Goal: Task Accomplishment & Management: Manage account settings

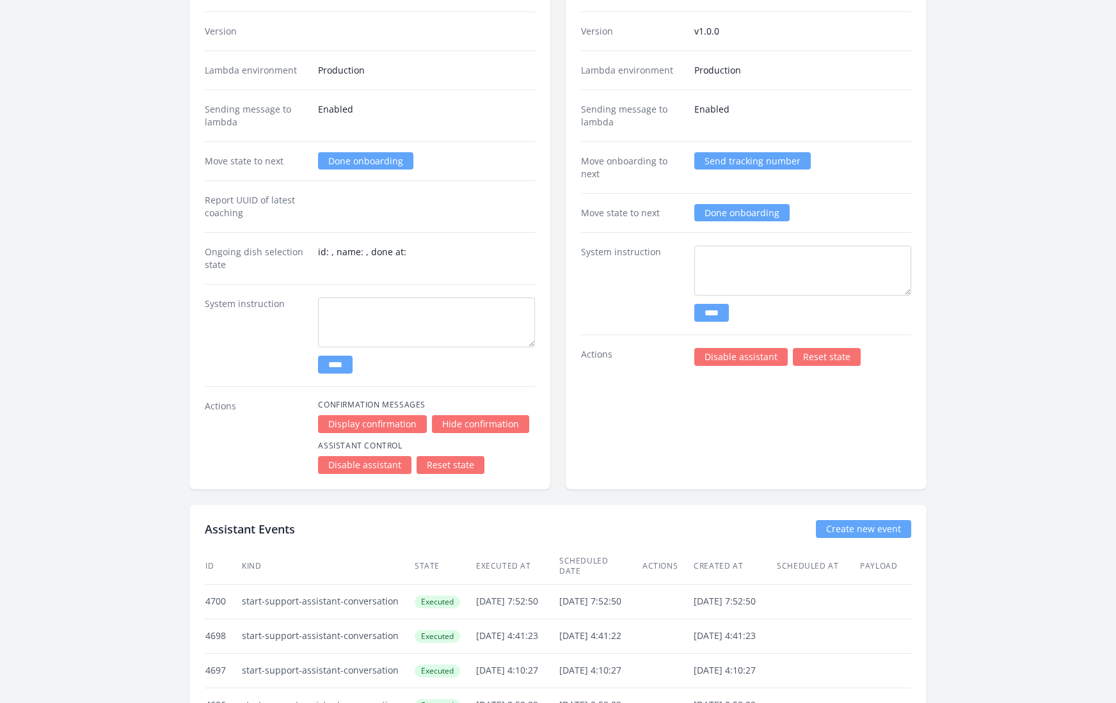
scroll to position [1931, 0]
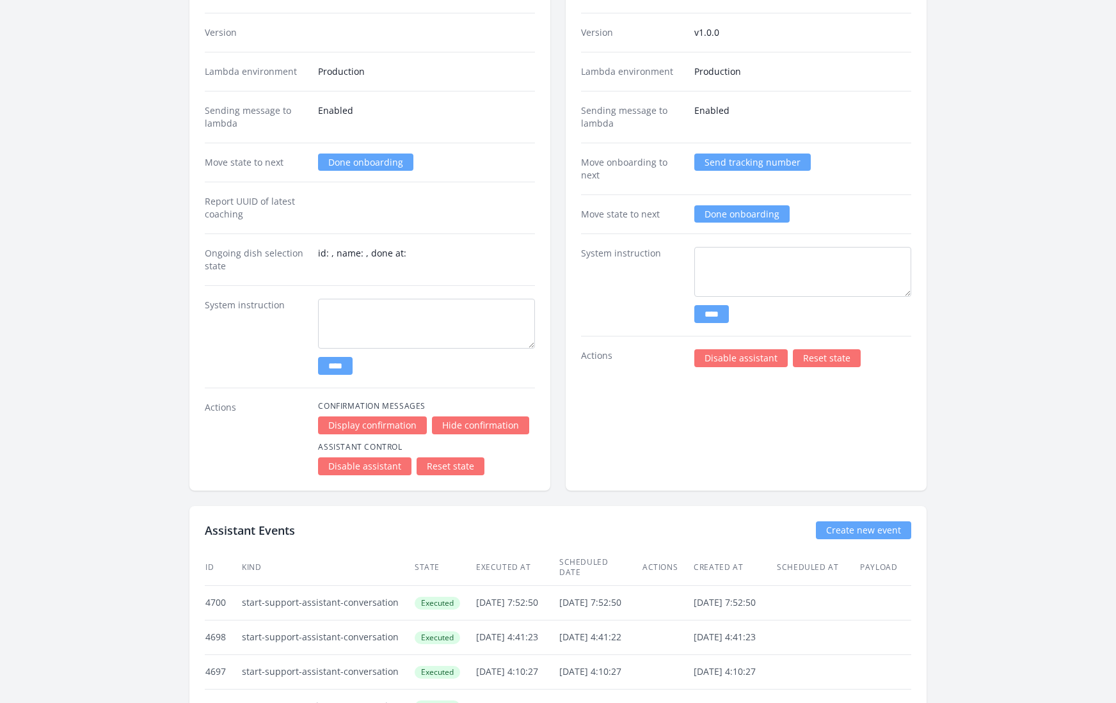
click at [817, 349] on link "Reset state" at bounding box center [827, 358] width 68 height 18
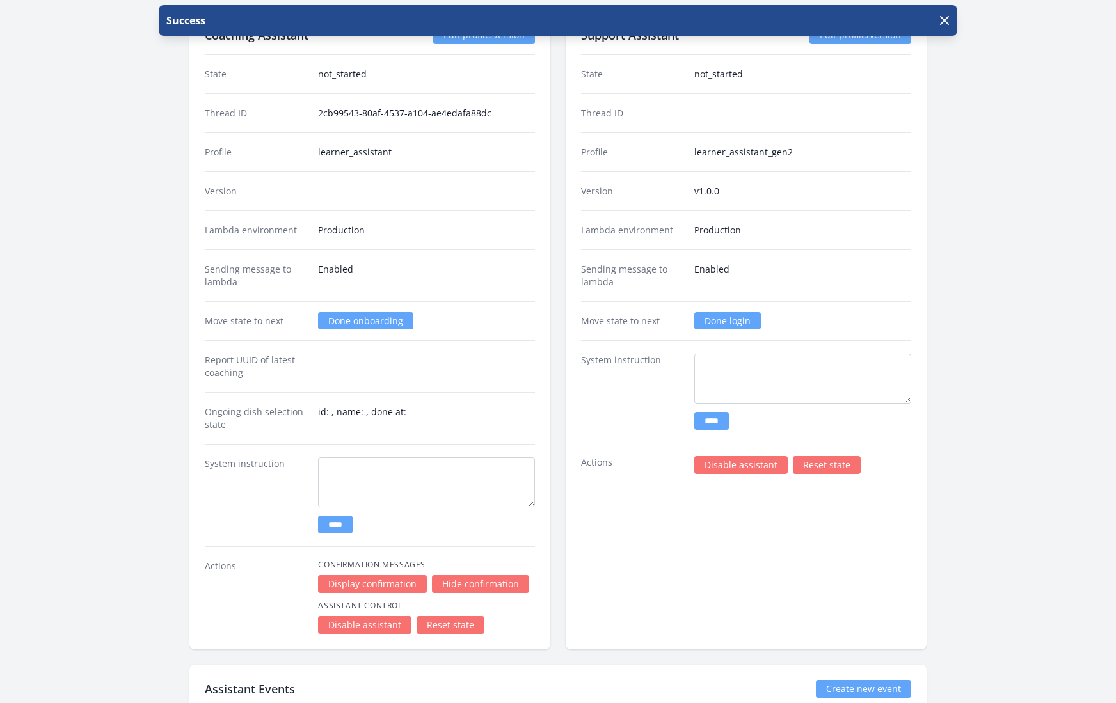
scroll to position [1774, 0]
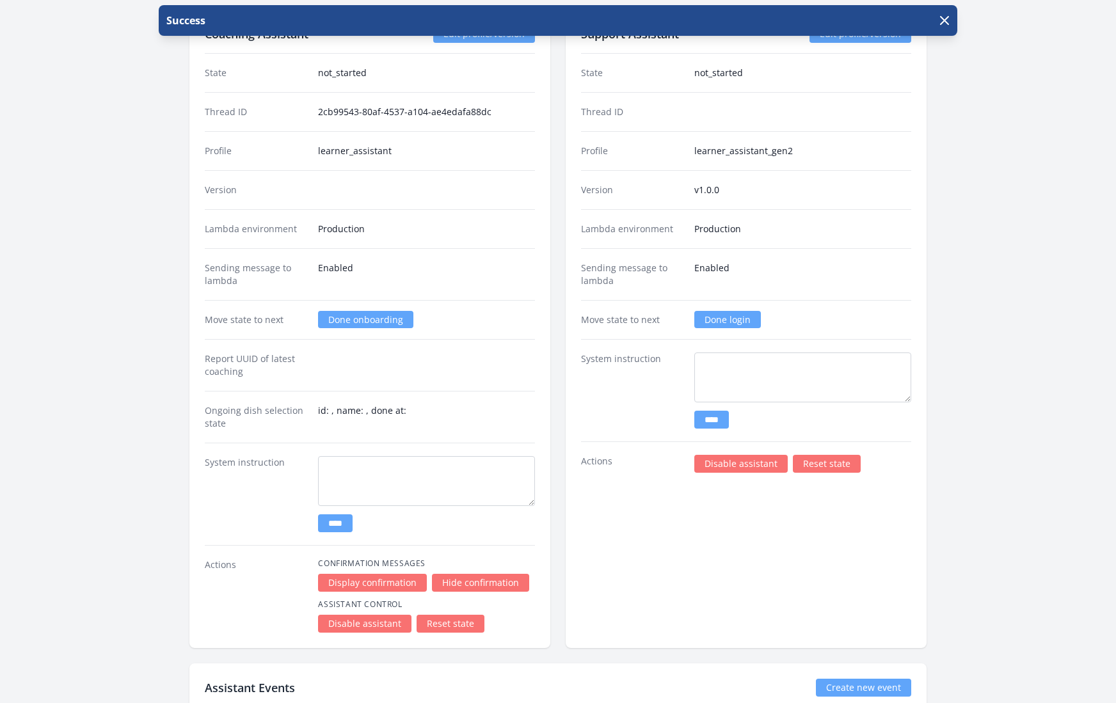
click at [731, 311] on link "Done login" at bounding box center [727, 319] width 67 height 17
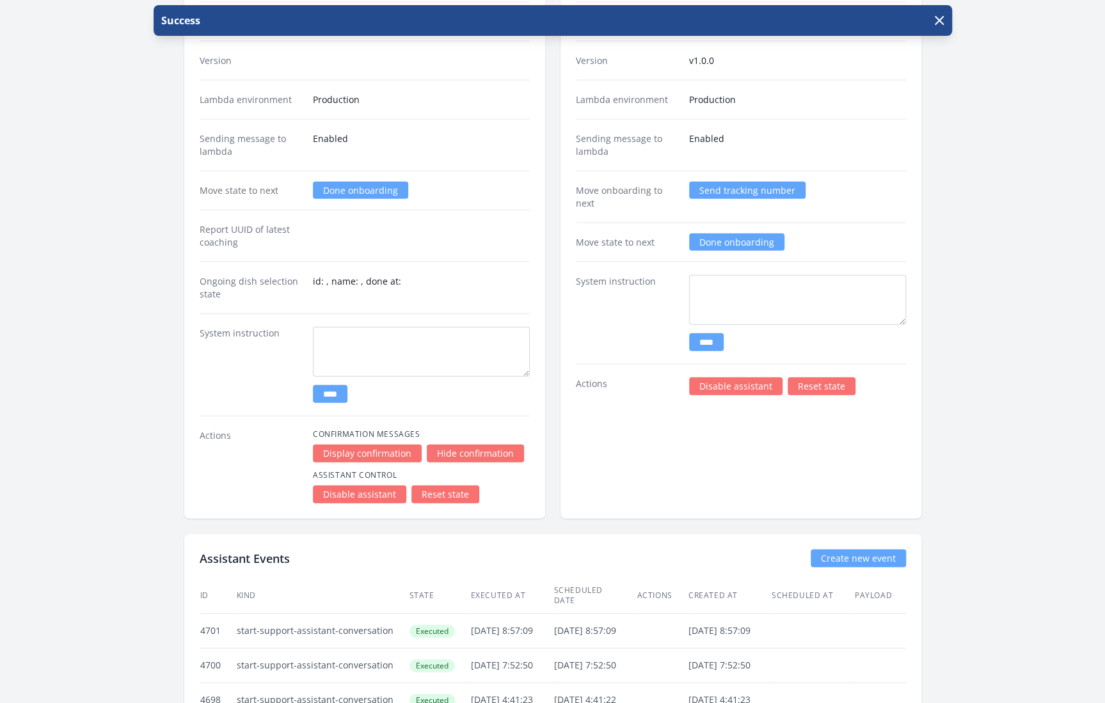
scroll to position [1898, 0]
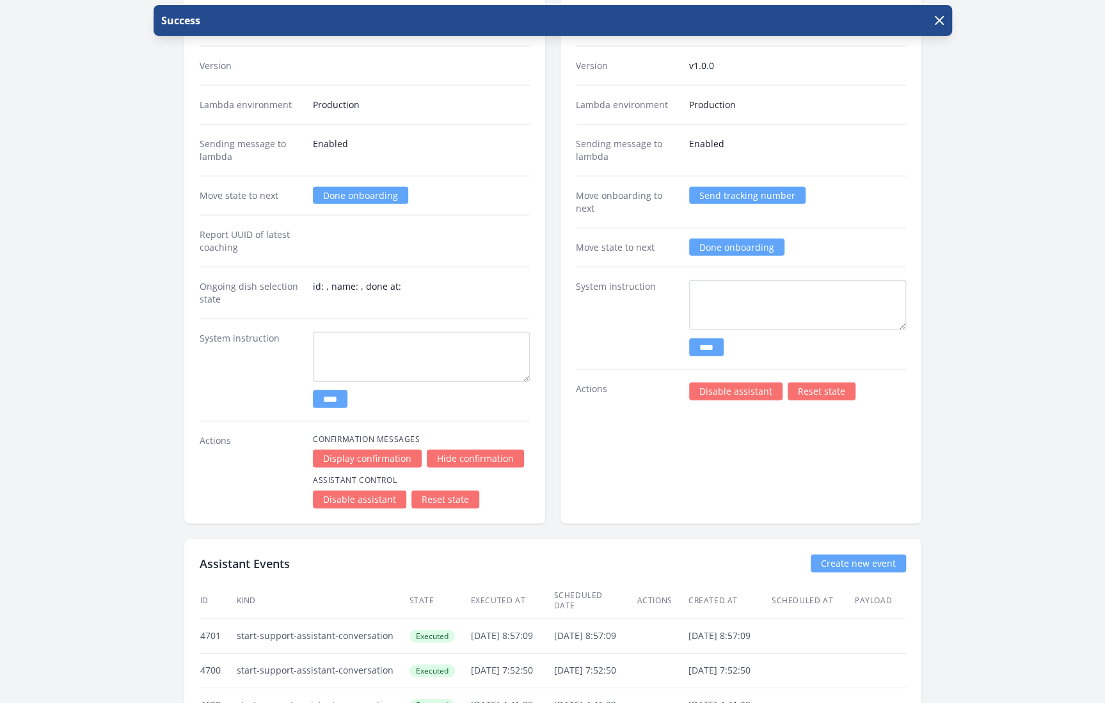
click at [751, 239] on link "Done onboarding" at bounding box center [736, 247] width 95 height 17
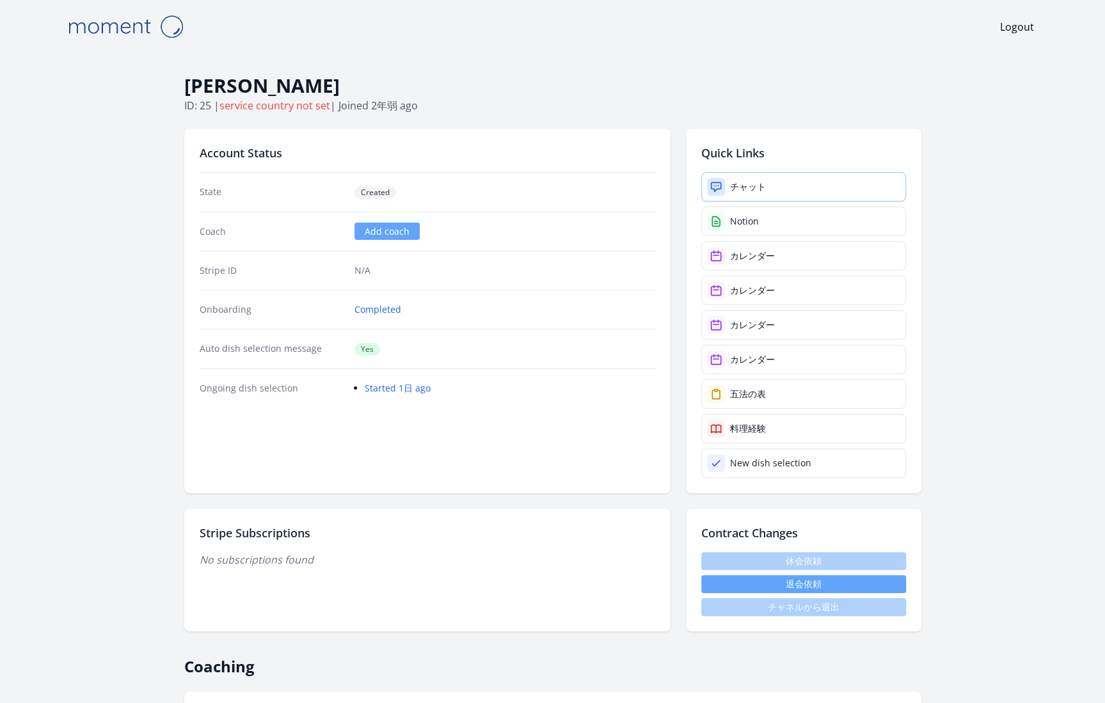
click at [759, 188] on div "チャット" at bounding box center [748, 186] width 36 height 13
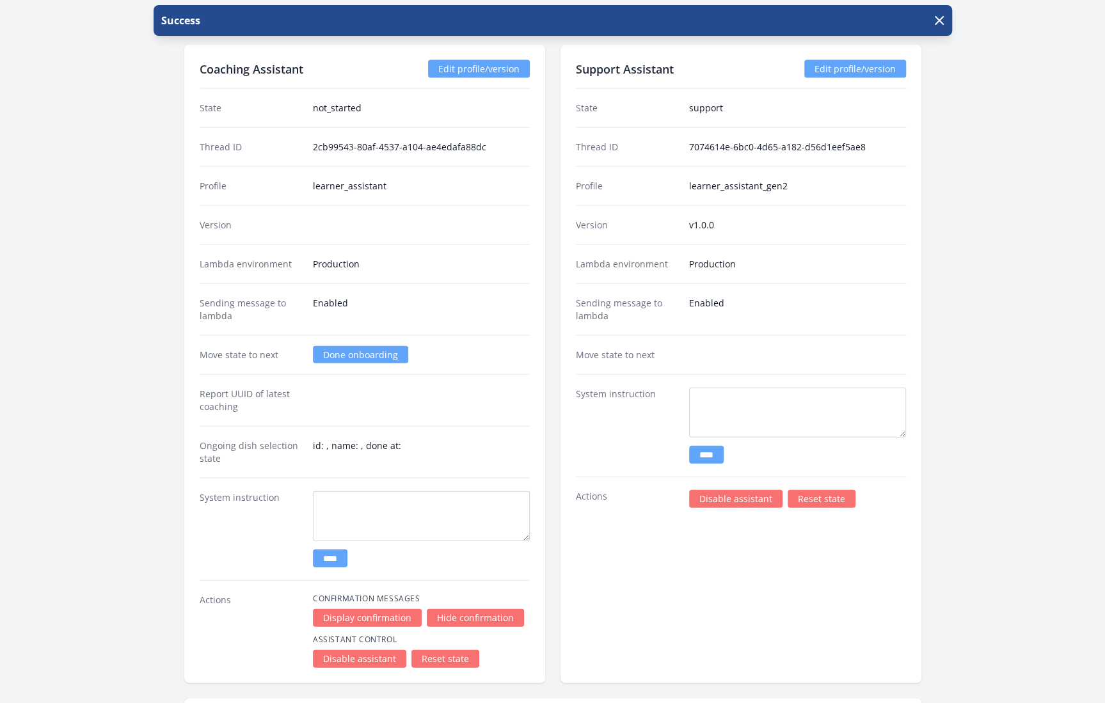
scroll to position [1743, 0]
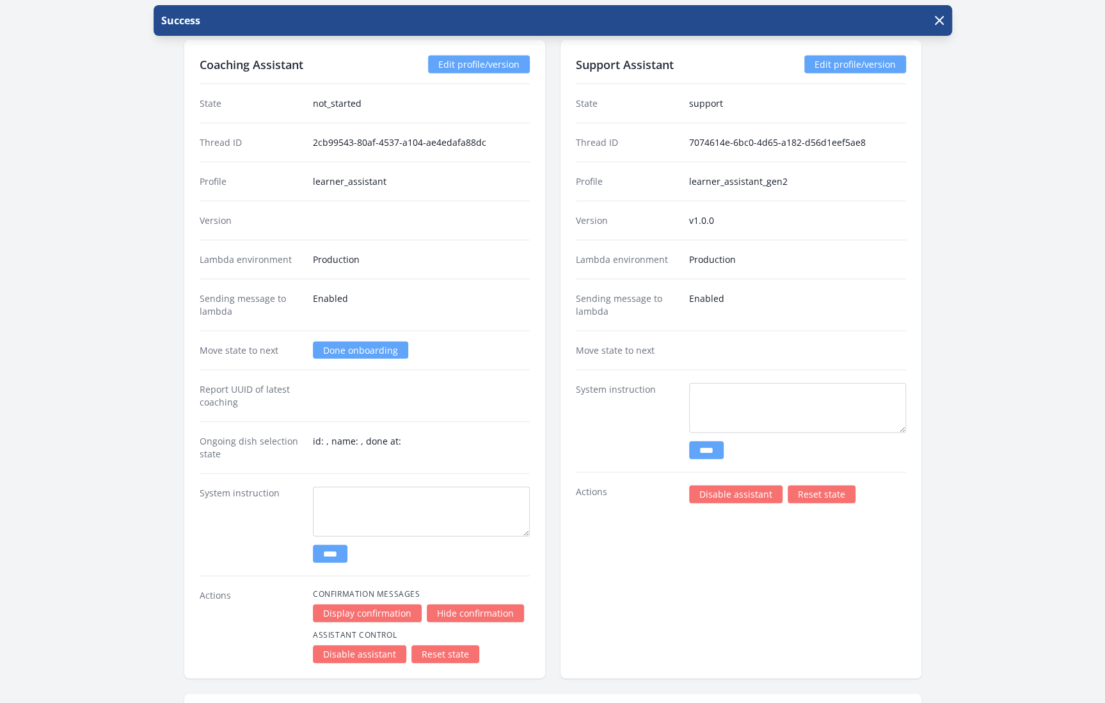
click at [823, 486] on link "Reset state" at bounding box center [822, 495] width 68 height 18
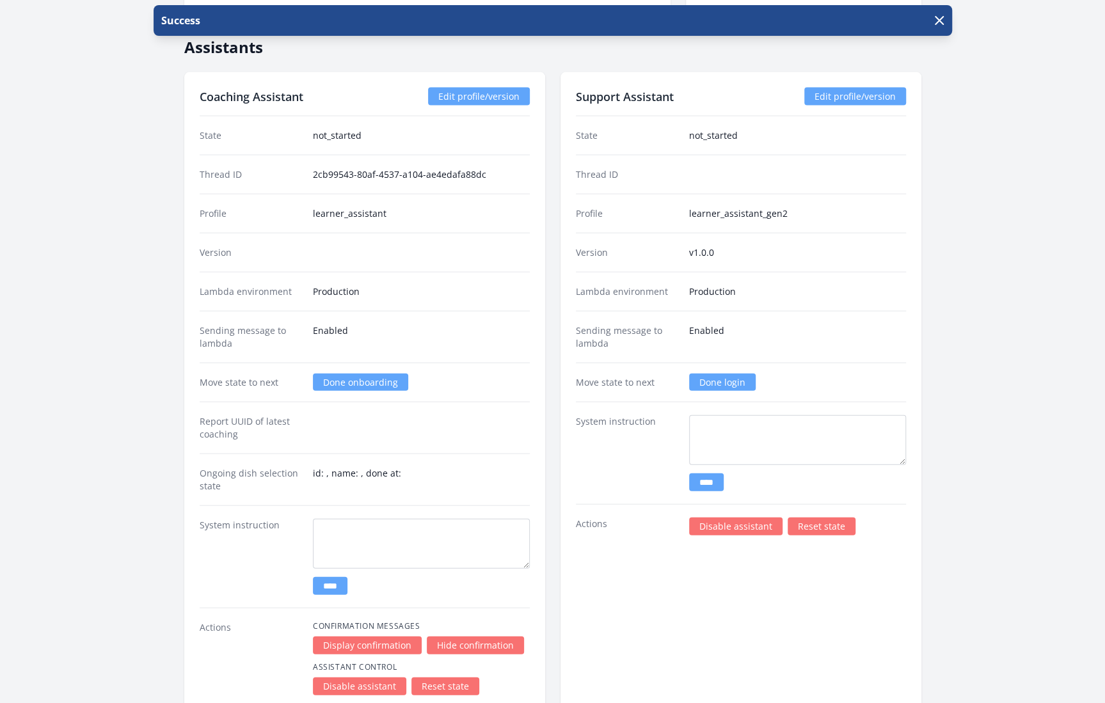
scroll to position [1713, 0]
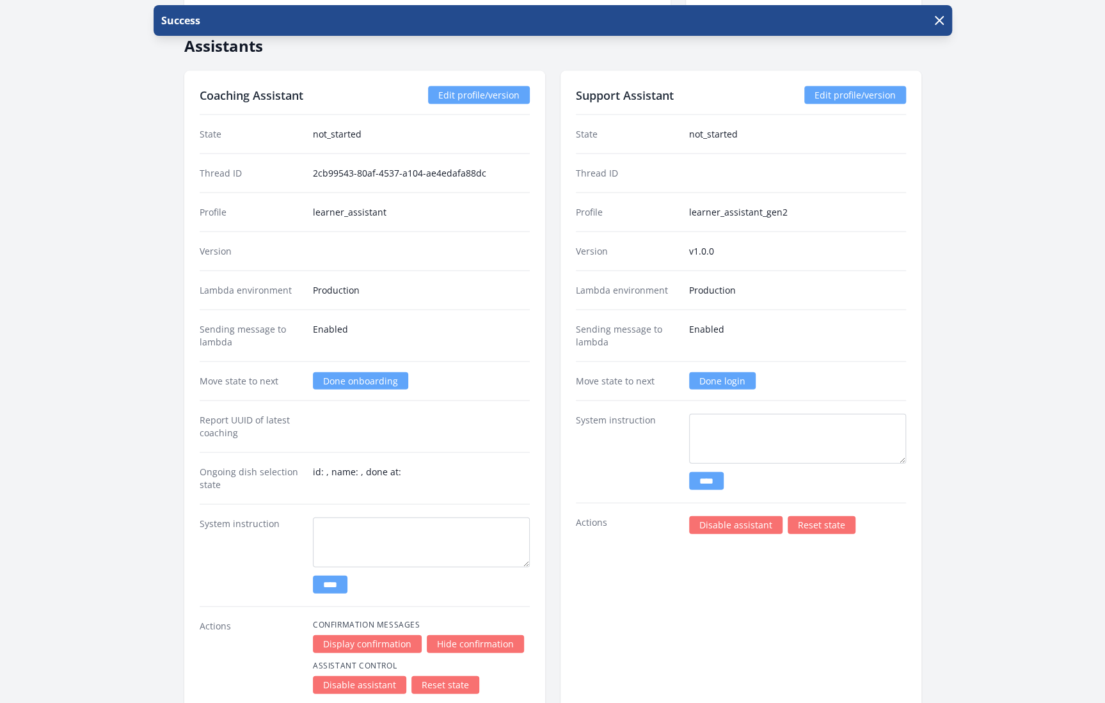
click at [726, 372] on link "Done login" at bounding box center [722, 380] width 67 height 17
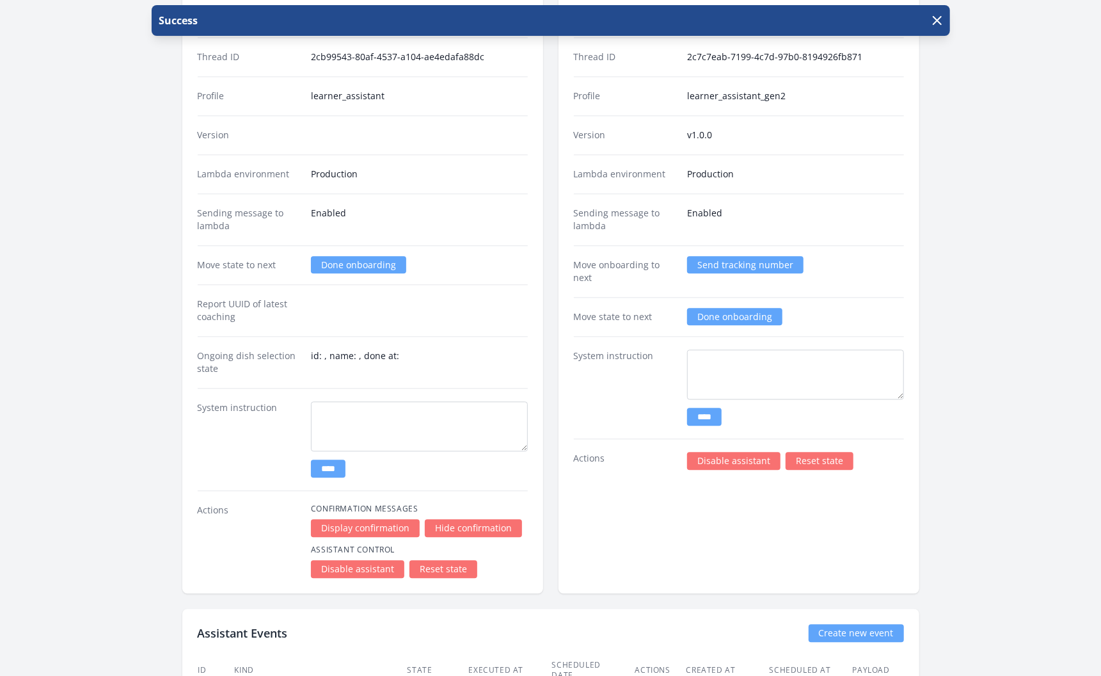
scroll to position [1843, 0]
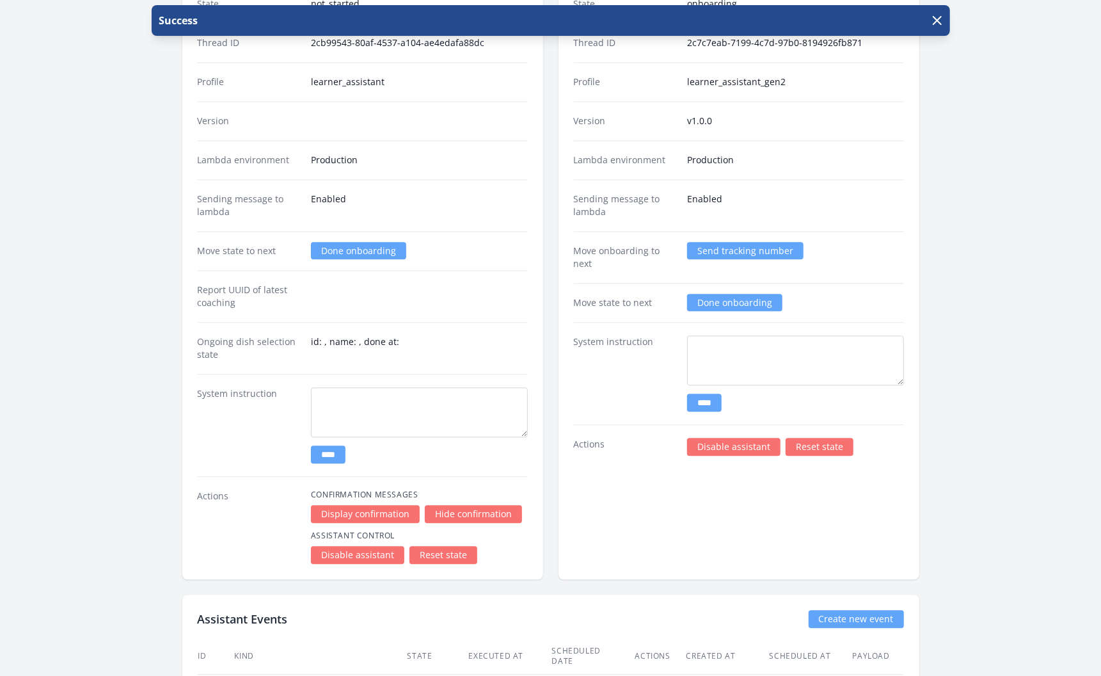
click at [826, 438] on link "Reset state" at bounding box center [820, 447] width 68 height 18
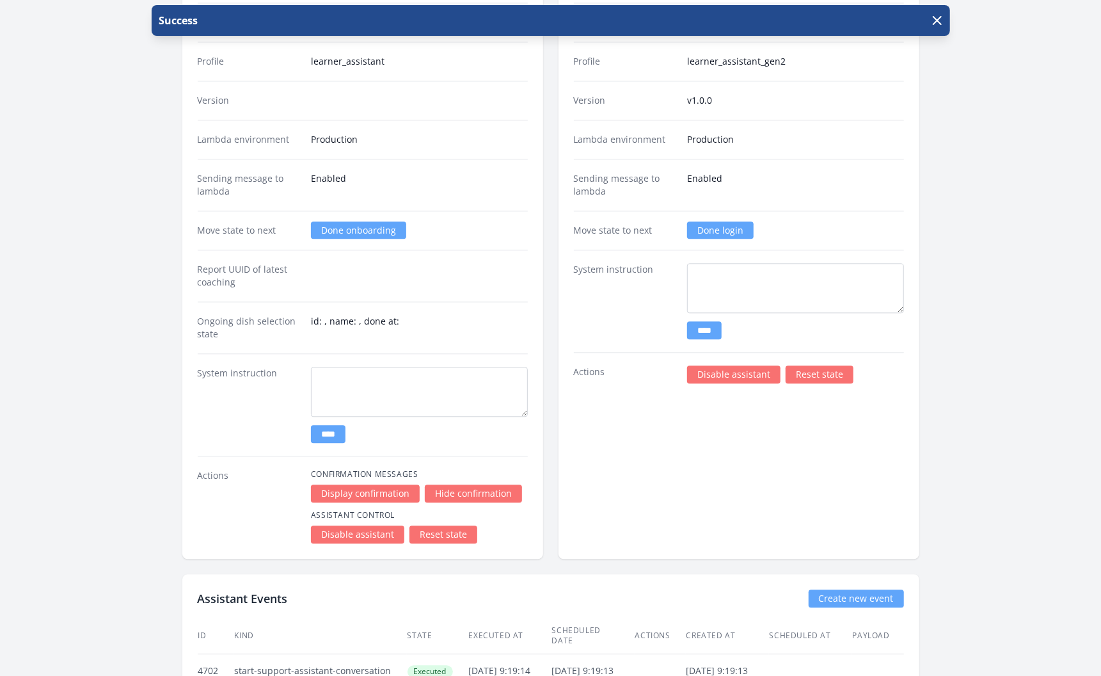
scroll to position [1866, 0]
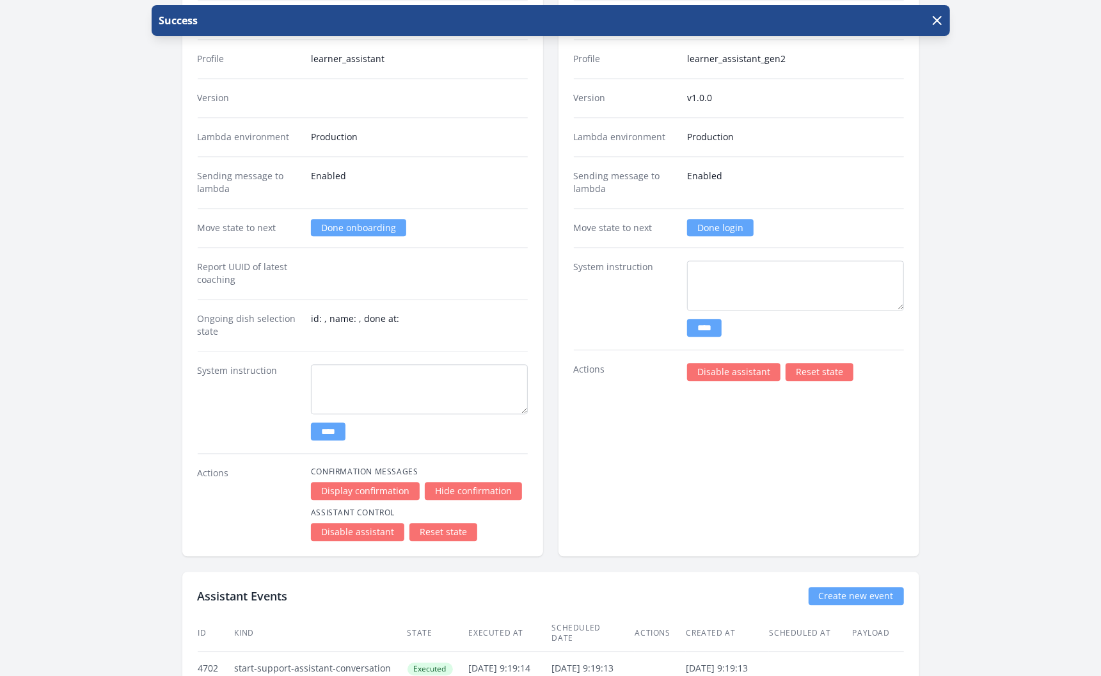
click at [722, 219] on link "Done login" at bounding box center [720, 227] width 67 height 17
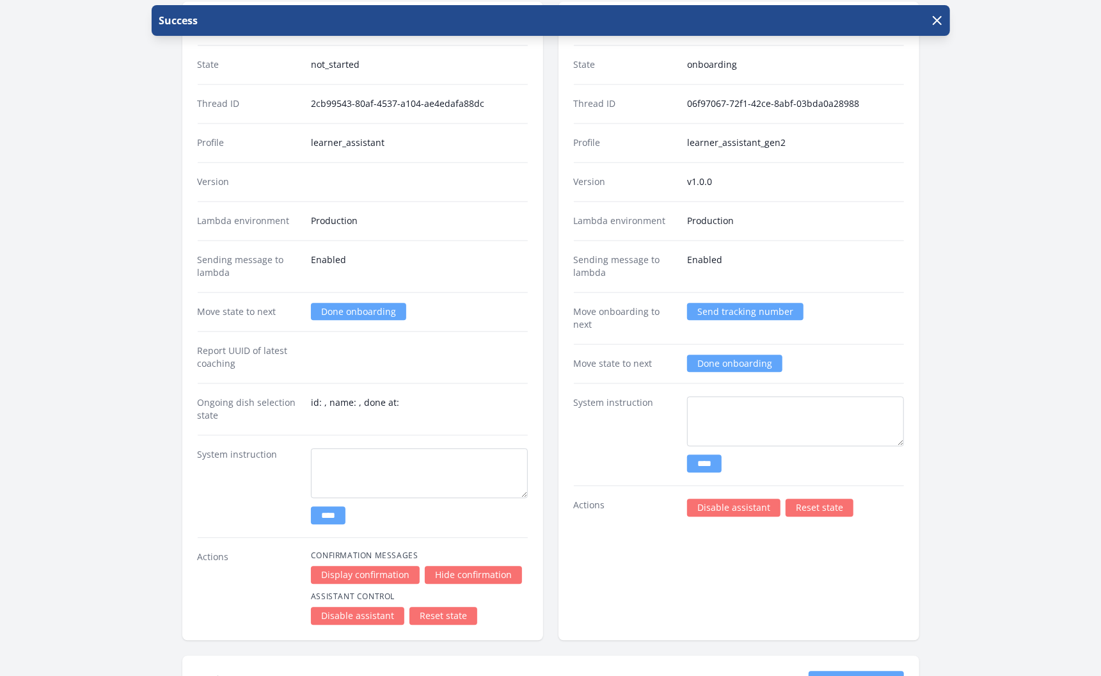
scroll to position [1788, 0]
